Goal: Check status: Check status

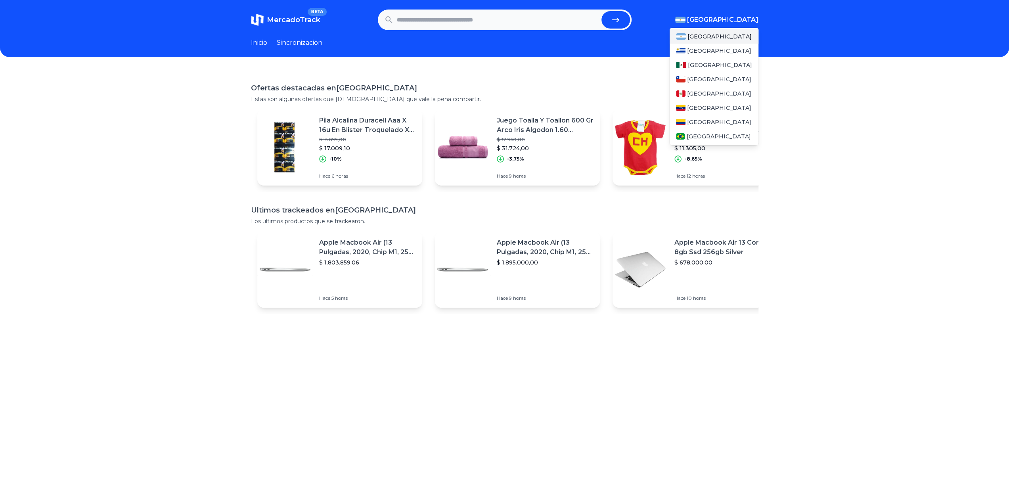
click at [755, 19] on span "[GEOGRAPHIC_DATA]" at bounding box center [722, 20] width 71 height 10
click at [698, 65] on span "[GEOGRAPHIC_DATA]" at bounding box center [720, 65] width 64 height 8
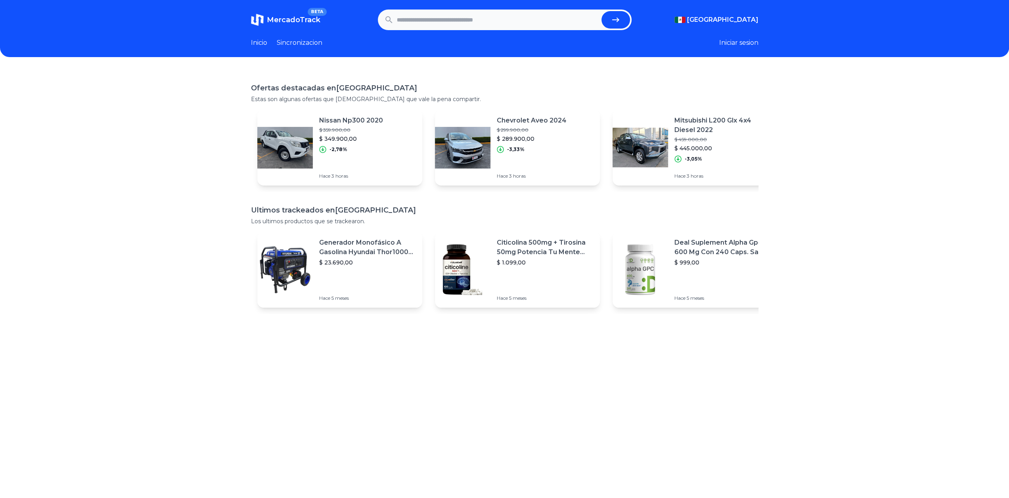
click at [851, 122] on div "Ofertas destacadas en [GEOGRAPHIC_DATA] Estas son algunas ofertas que [DEMOGRAP…" at bounding box center [504, 319] width 1009 height 498
